Goal: Task Accomplishment & Management: Use online tool/utility

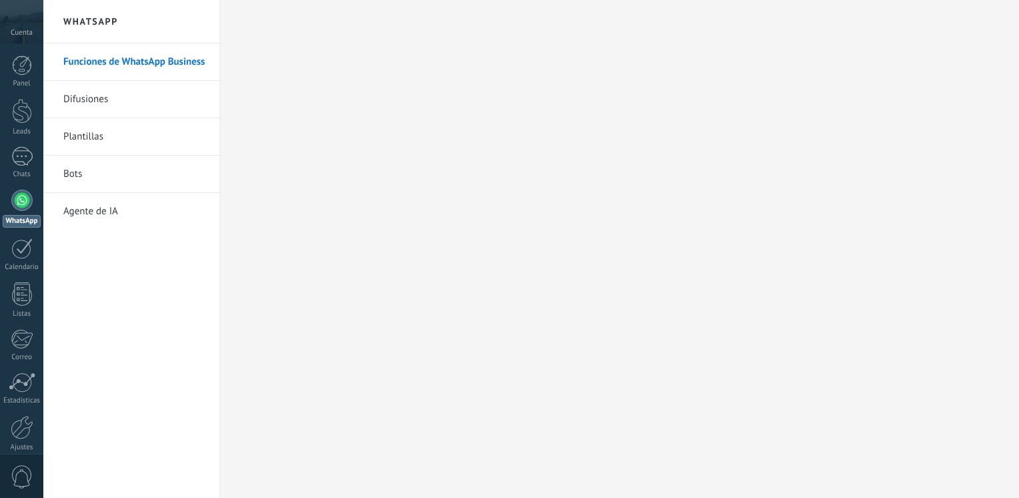
click at [117, 65] on link "Funciones de WhatsApp Business" at bounding box center [134, 61] width 143 height 37
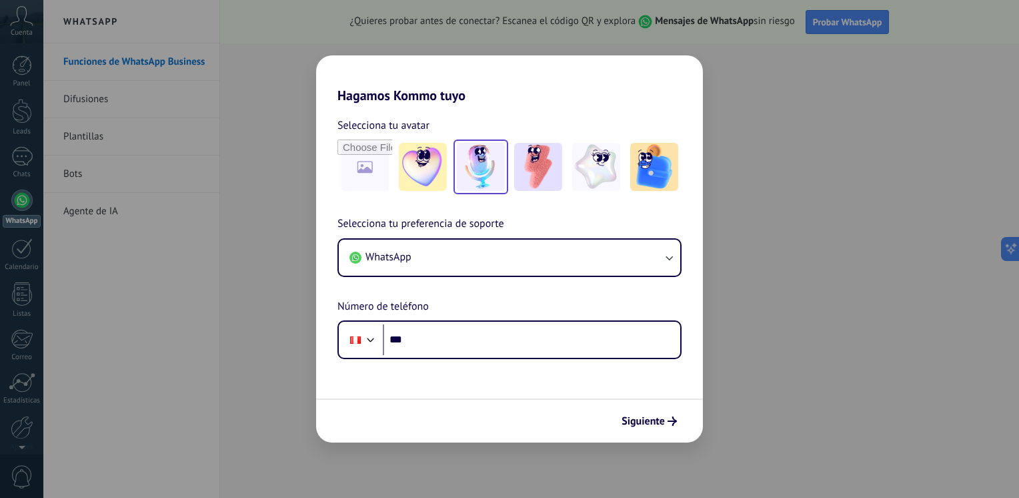
click at [484, 172] on img at bounding box center [481, 167] width 48 height 48
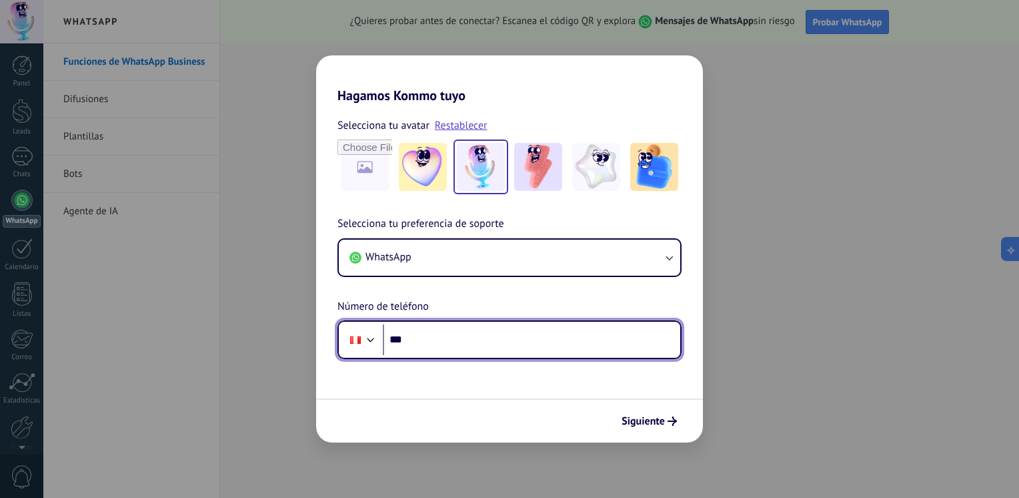
click at [444, 343] on input "***" at bounding box center [531, 339] width 297 height 31
click at [530, 336] on input "**********" at bounding box center [531, 339] width 297 height 31
type input "**********"
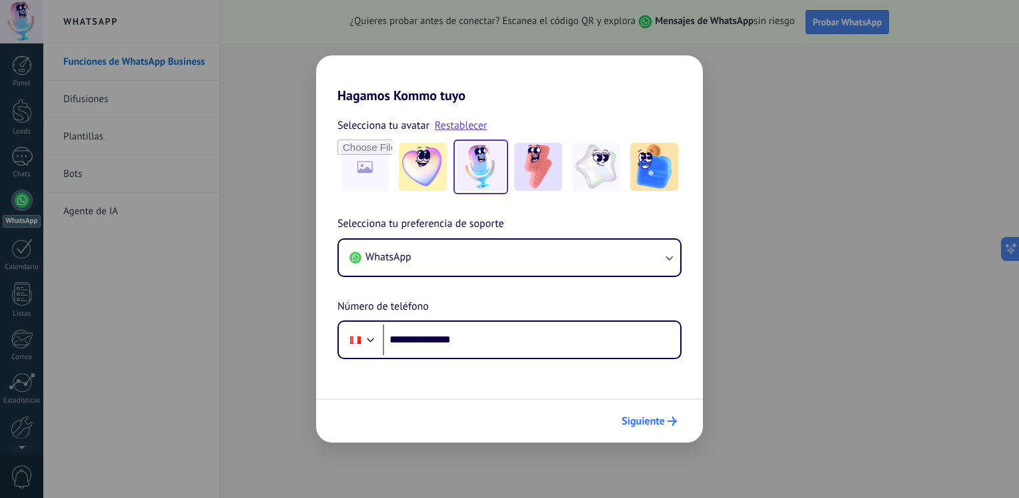
click at [658, 421] on span "Siguiente" at bounding box center [643, 420] width 43 height 9
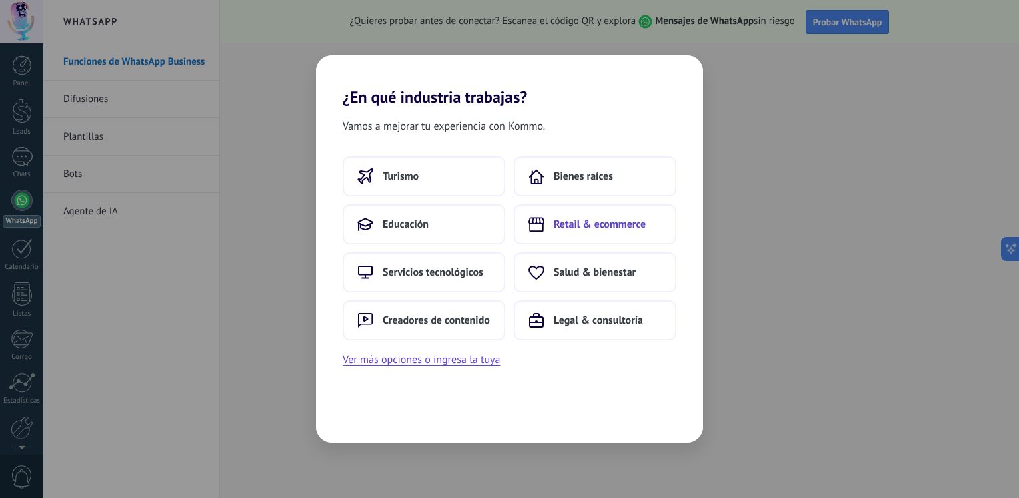
click at [600, 226] on span "Retail & ecommerce" at bounding box center [600, 223] width 92 height 13
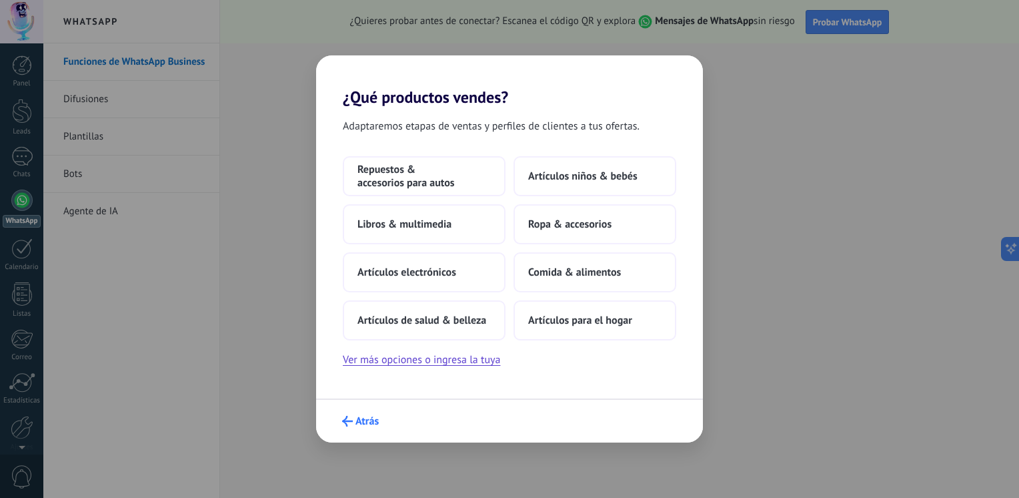
click at [358, 426] on span "Atrás" at bounding box center [367, 420] width 23 height 9
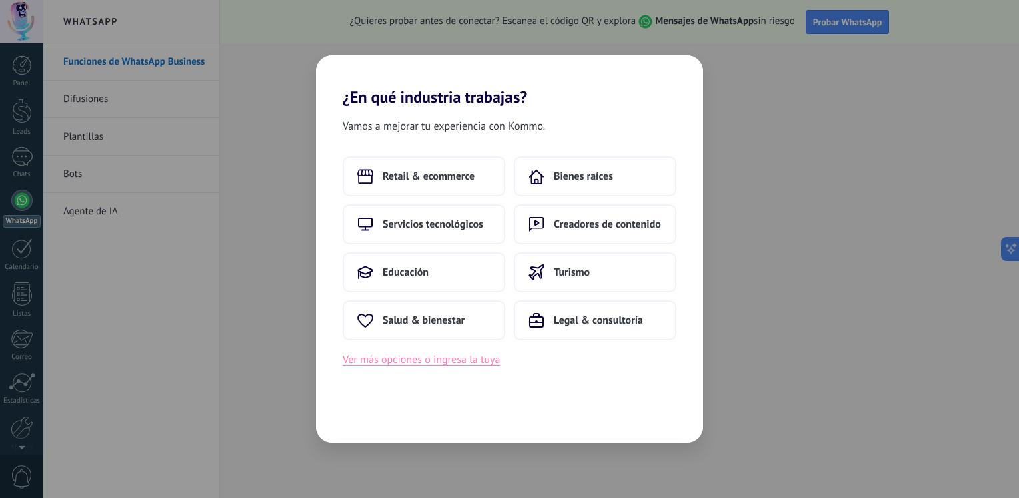
click at [405, 362] on button "Ver más opciones o ingresa la tuya" at bounding box center [421, 359] width 157 height 17
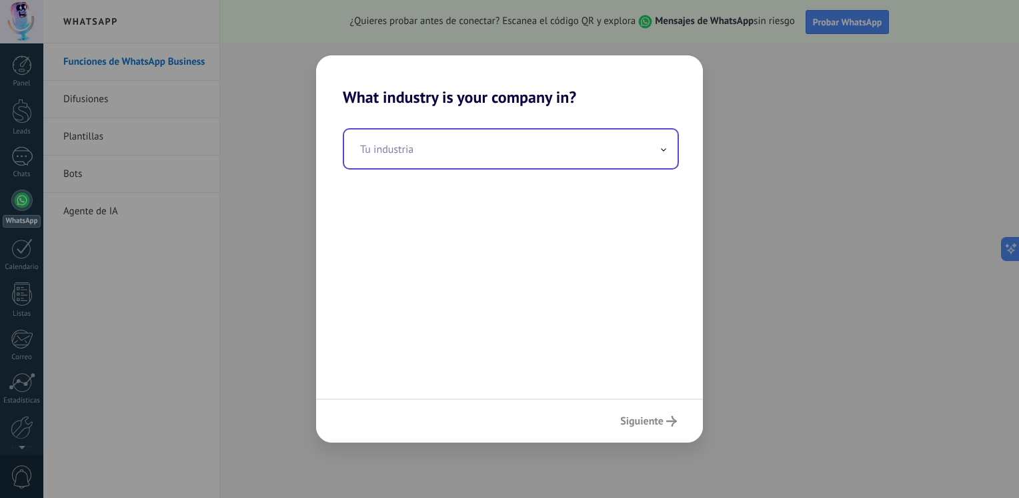
click at [664, 151] on icon at bounding box center [663, 149] width 5 height 3
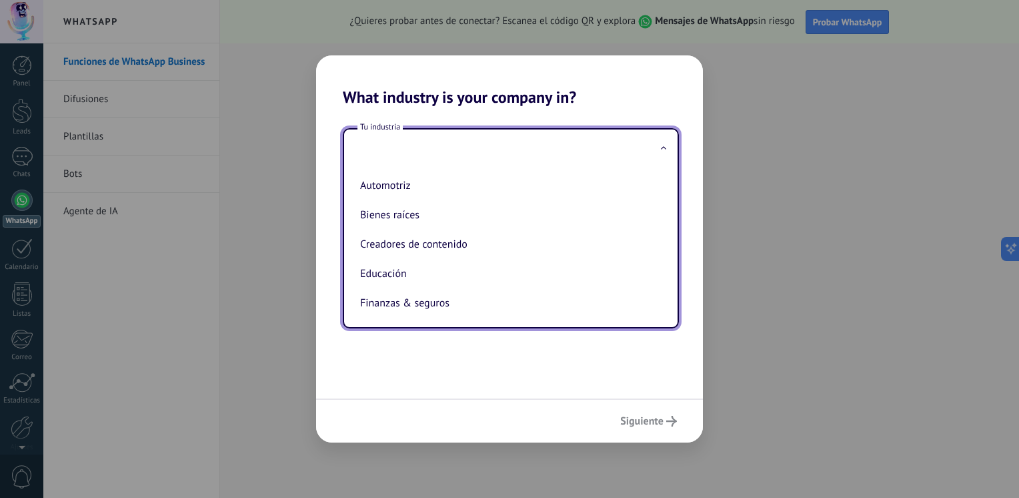
drag, startPoint x: 664, startPoint y: 185, endPoint x: 660, endPoint y: 276, distance: 90.8
click at [660, 276] on ul "Automotriz Bienes raíces Creadores de contenido Educación Finanzas & seguros Go…" at bounding box center [505, 247] width 323 height 159
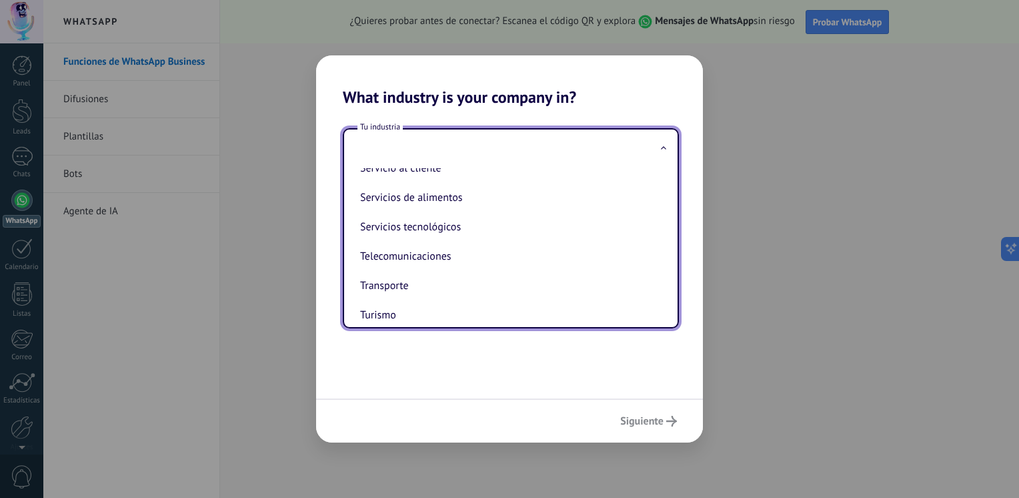
scroll to position [362, 0]
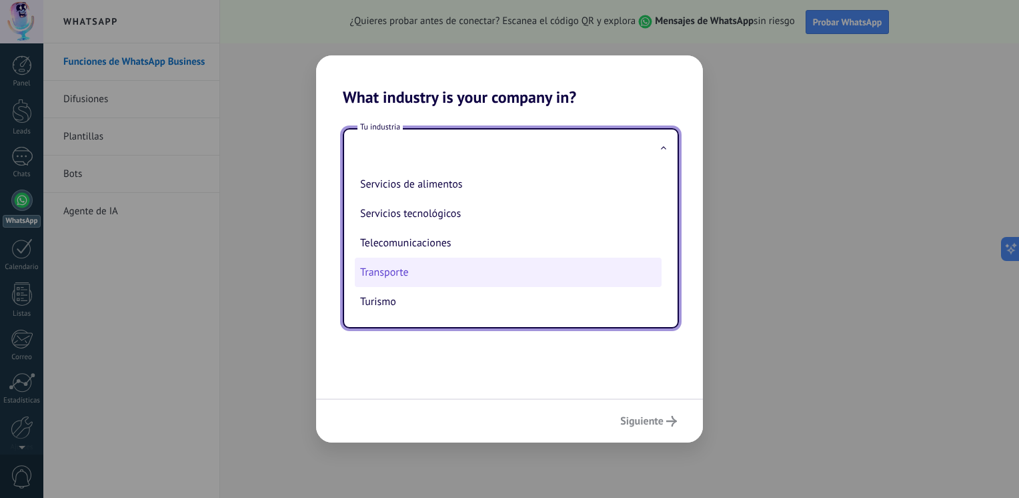
click at [454, 271] on li "Transporte" at bounding box center [508, 271] width 307 height 29
type input "**********"
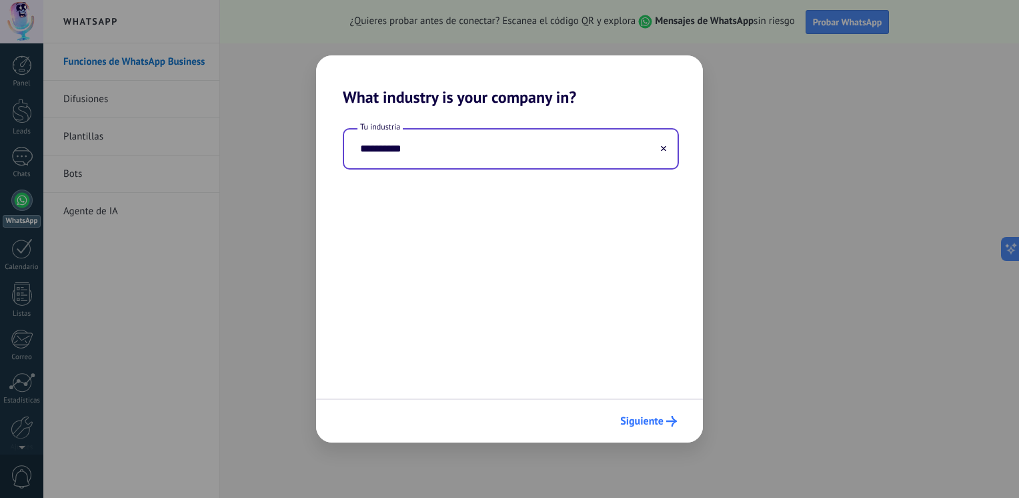
click at [645, 423] on span "Siguiente" at bounding box center [641, 420] width 43 height 9
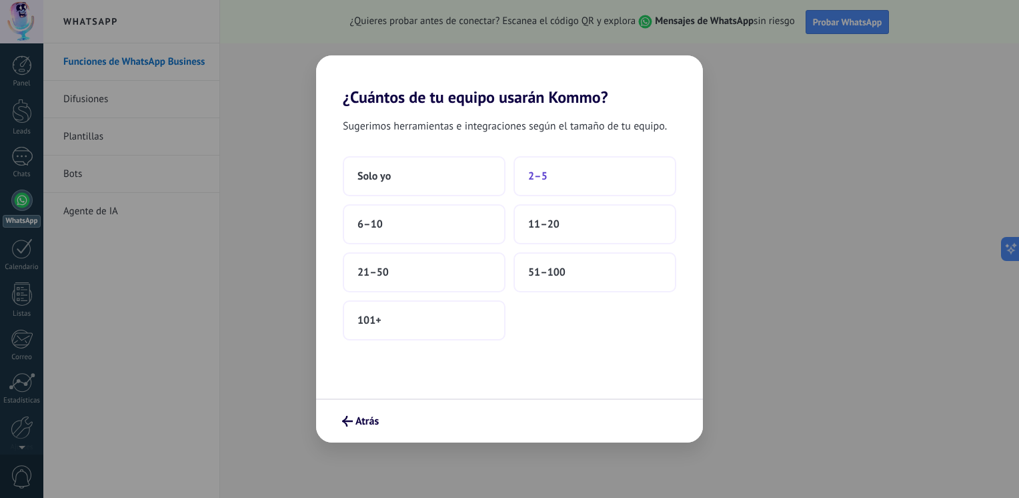
click at [547, 171] on span "2–5" at bounding box center [537, 175] width 19 height 13
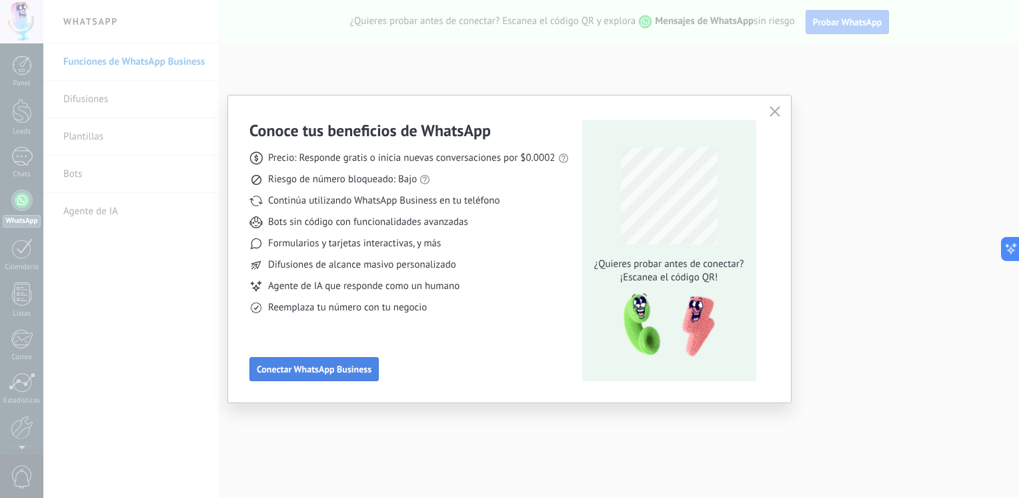
click at [306, 373] on span "Conectar WhatsApp Business" at bounding box center [314, 368] width 115 height 9
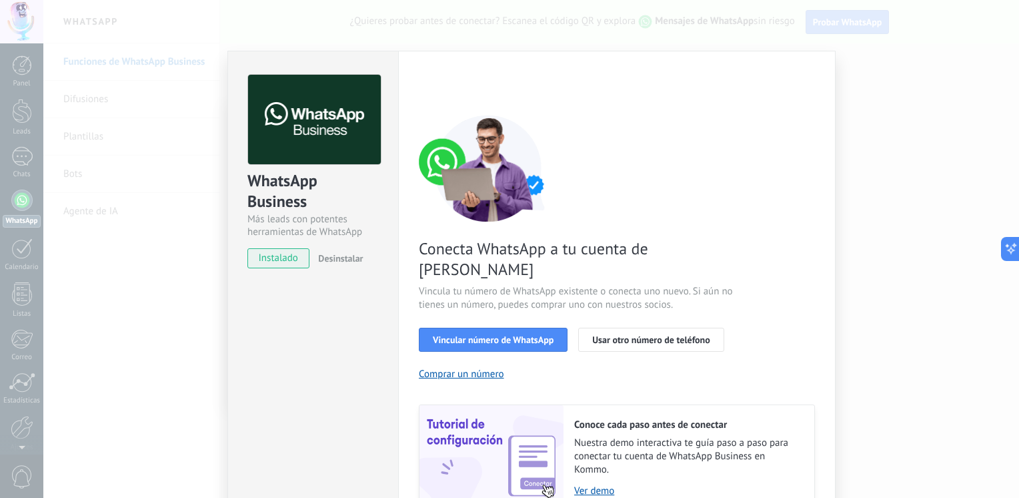
click at [285, 352] on div "WhatsApp Business Más leads con potentes herramientas de WhatsApp instalado Des…" at bounding box center [312, 311] width 171 height 520
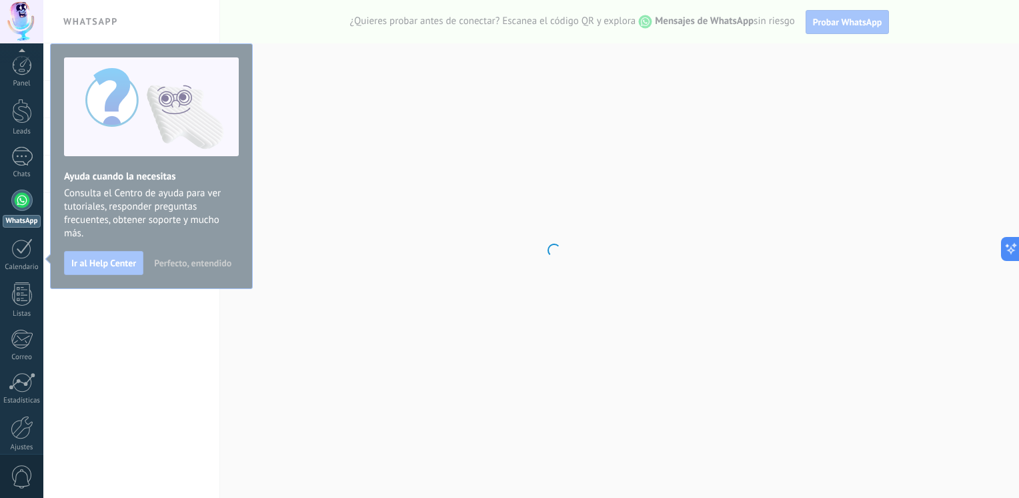
scroll to position [56, 0]
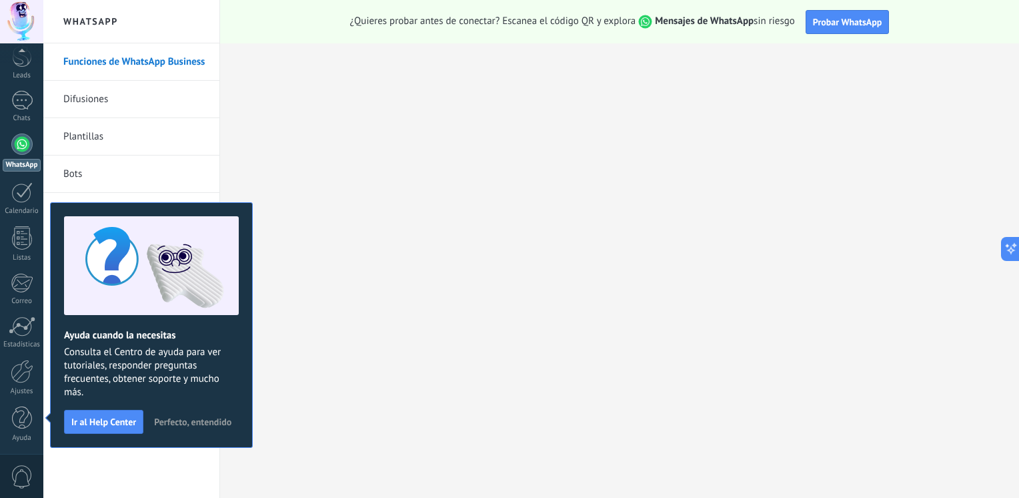
click at [112, 59] on link "Funciones de WhatsApp Business" at bounding box center [134, 61] width 143 height 37
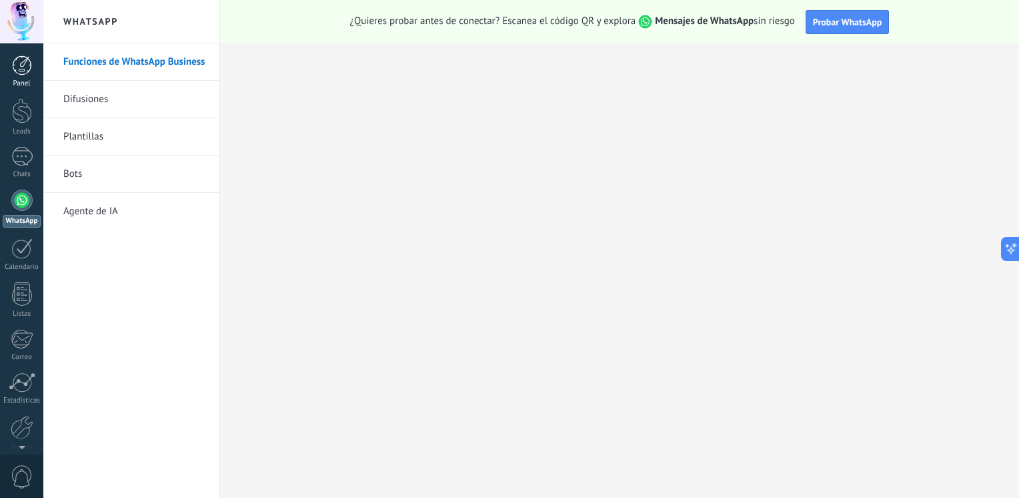
click at [19, 67] on div at bounding box center [22, 65] width 20 height 20
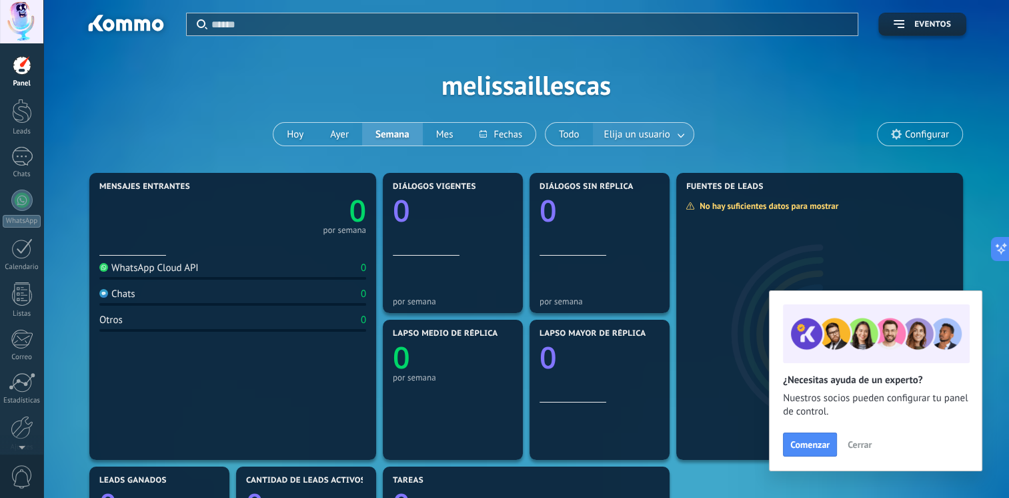
click at [675, 133] on link at bounding box center [682, 134] width 24 height 22
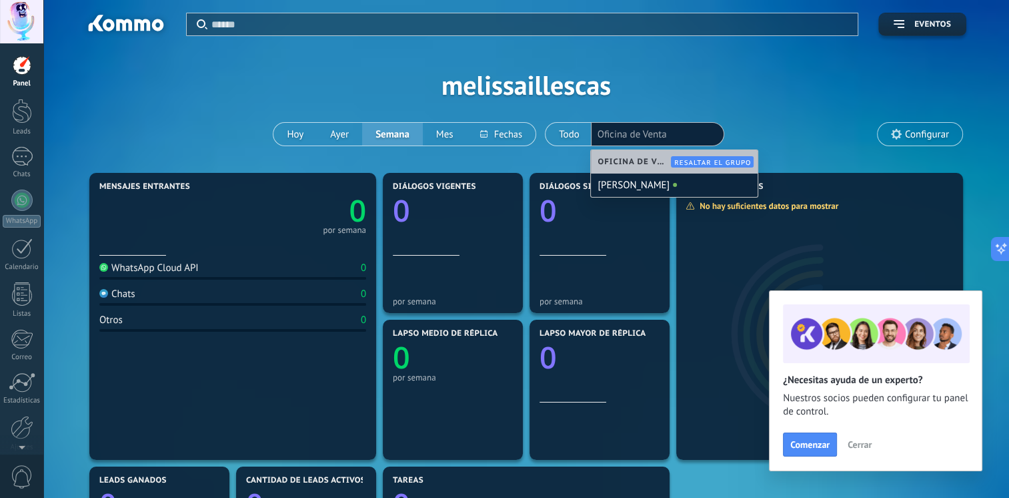
click at [658, 92] on div "Aplicar Eventos melissaillescas [DATE] [DATE] Semana Mes Todo Elija un usuario …" at bounding box center [526, 84] width 926 height 169
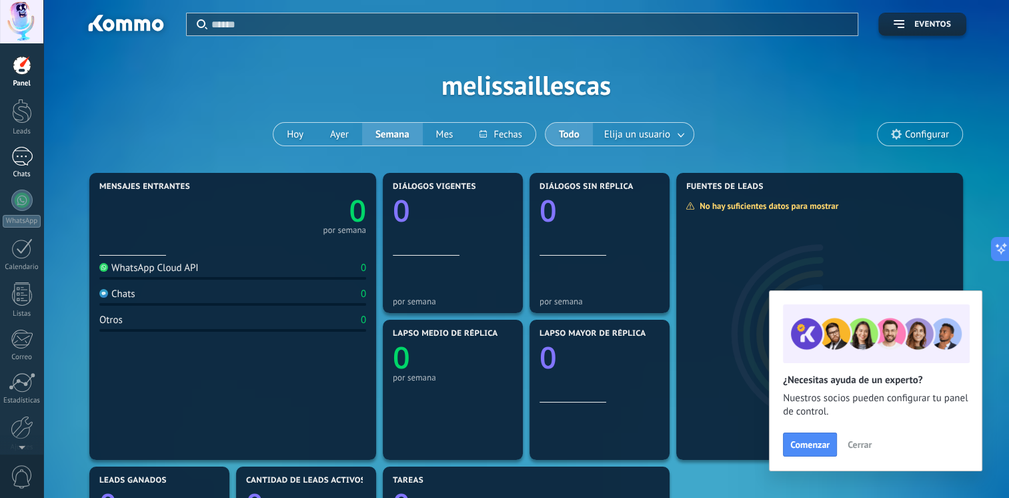
click at [23, 159] on div at bounding box center [21, 156] width 21 height 19
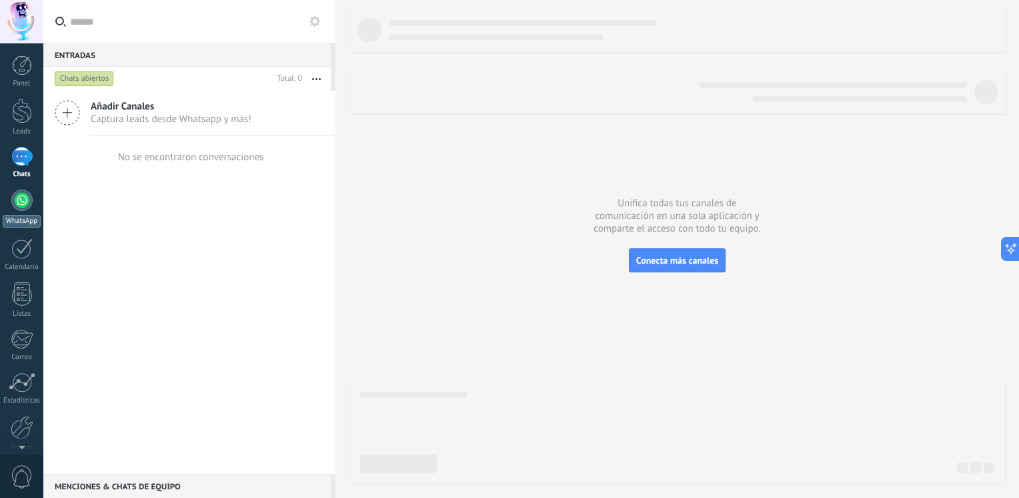
click at [23, 196] on div at bounding box center [21, 199] width 21 height 21
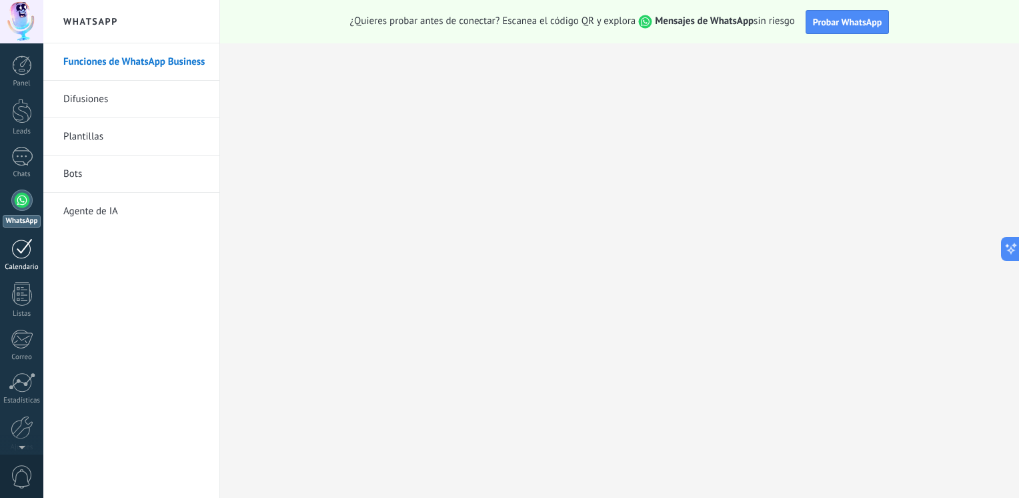
click at [22, 255] on div at bounding box center [21, 248] width 21 height 21
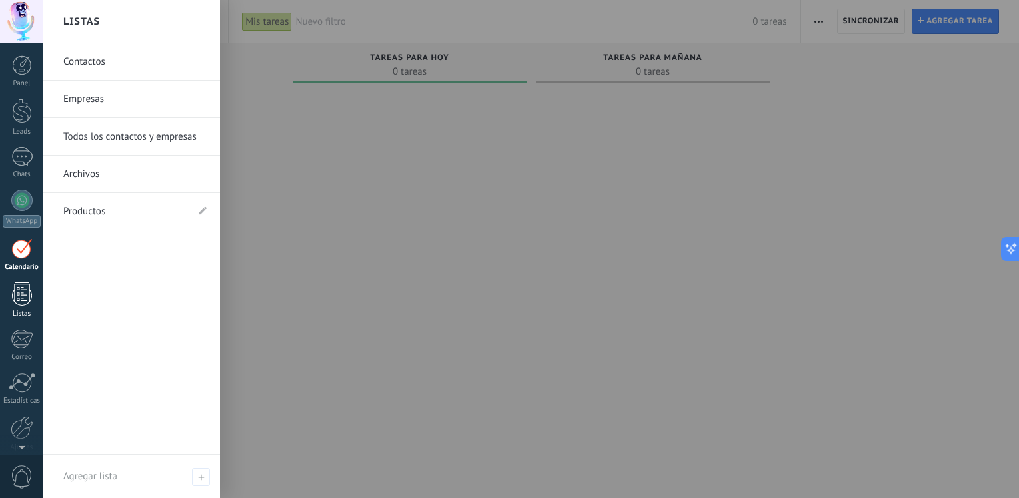
click at [19, 299] on div at bounding box center [22, 293] width 20 height 23
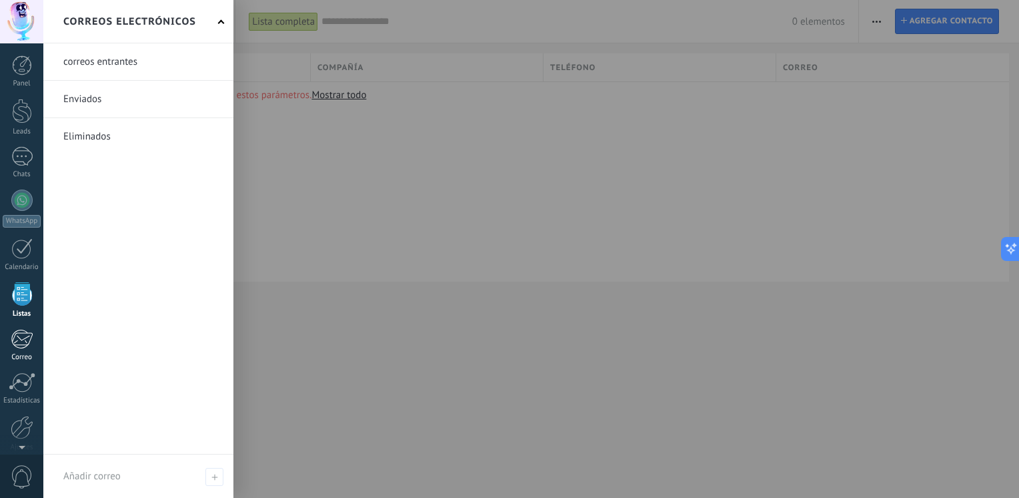
click at [24, 335] on div at bounding box center [22, 339] width 22 height 20
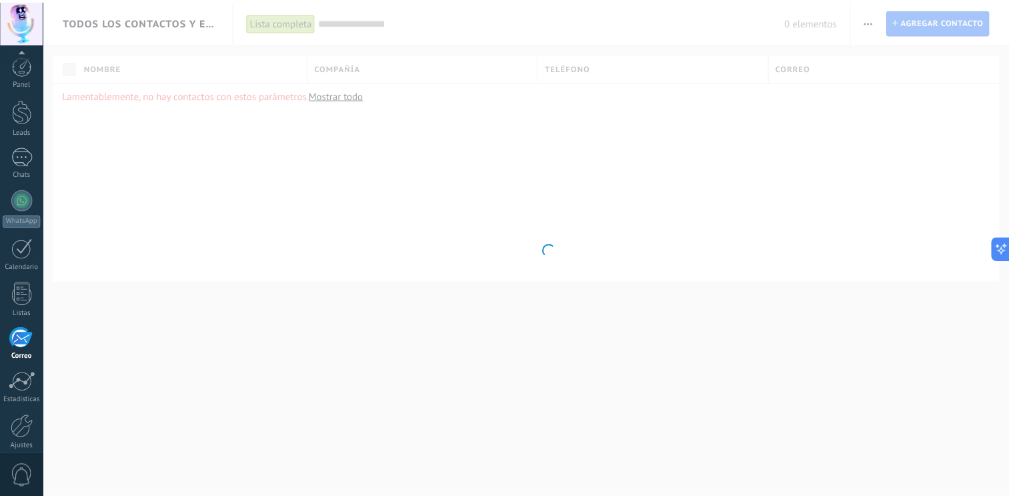
scroll to position [56, 0]
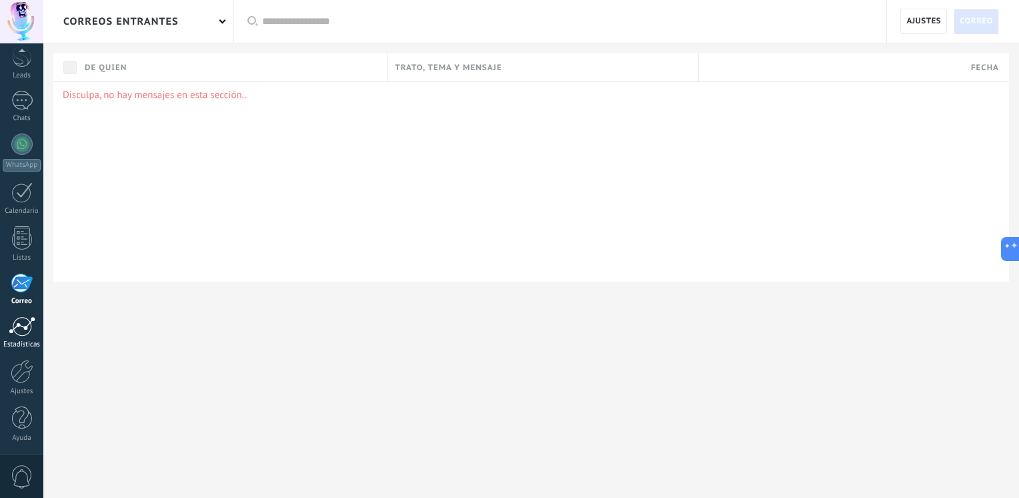
click at [21, 325] on div at bounding box center [22, 326] width 27 height 20
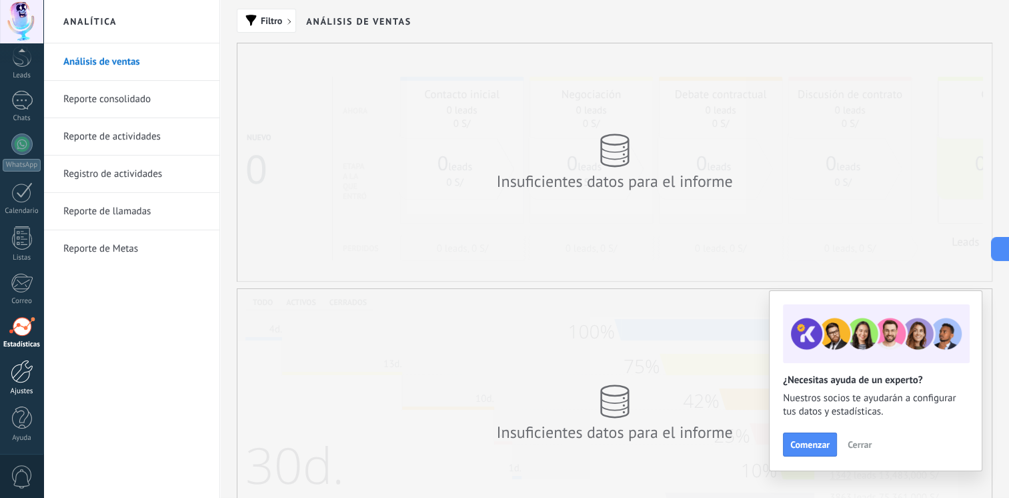
click at [19, 370] on div at bounding box center [22, 371] width 23 height 23
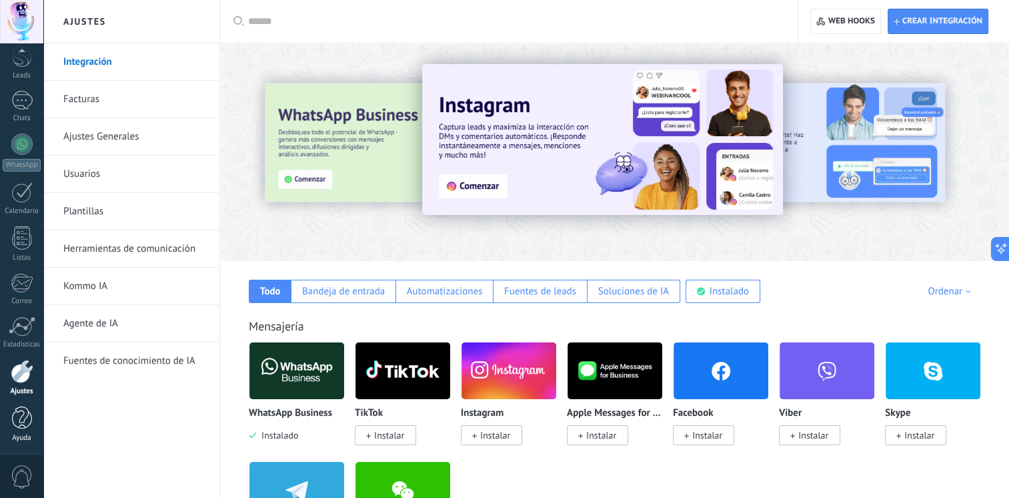
click at [19, 418] on div at bounding box center [22, 417] width 20 height 23
